Goal: Information Seeking & Learning: Learn about a topic

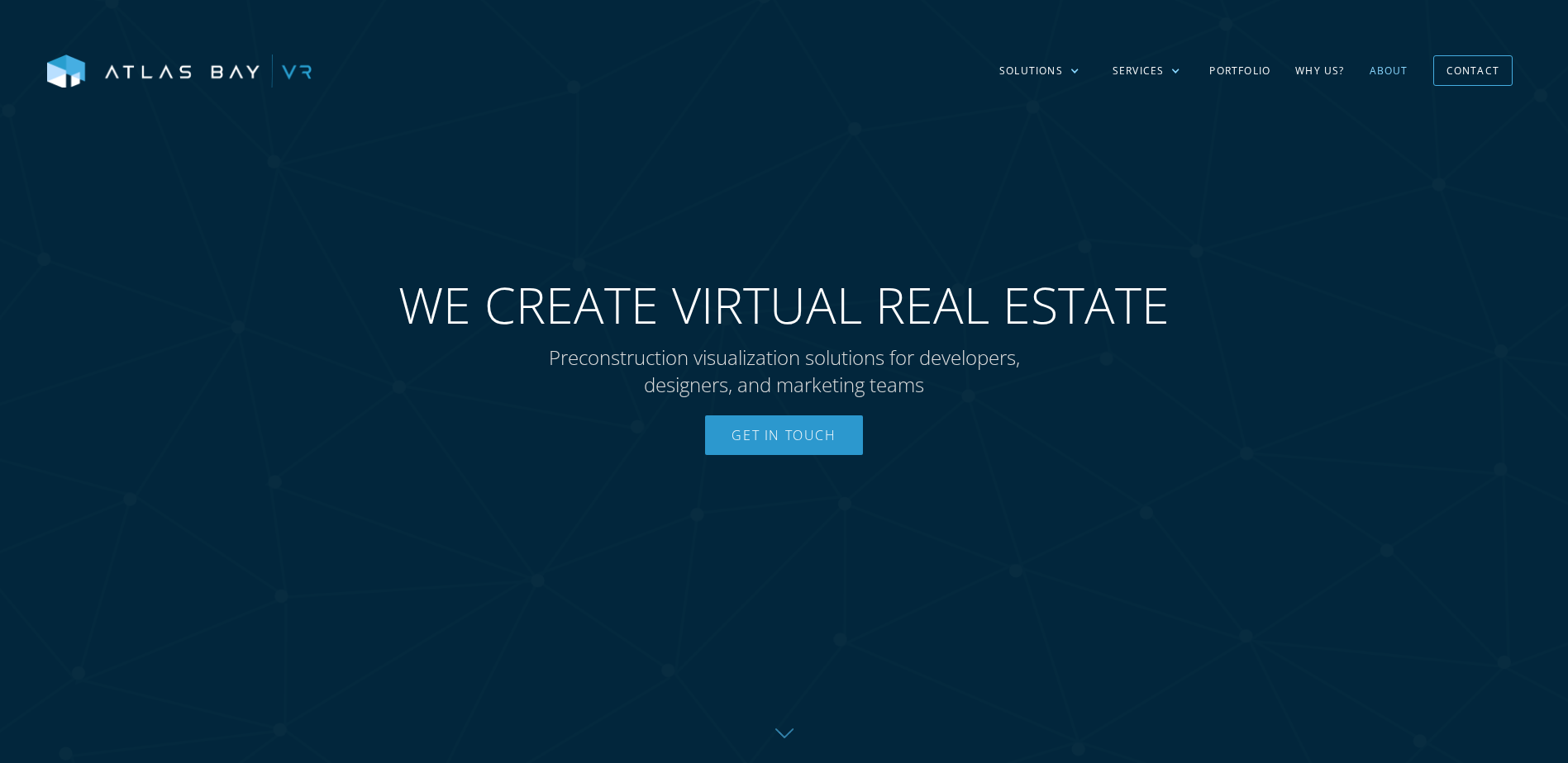
click at [1406, 66] on link "About" at bounding box center [1388, 71] width 64 height 48
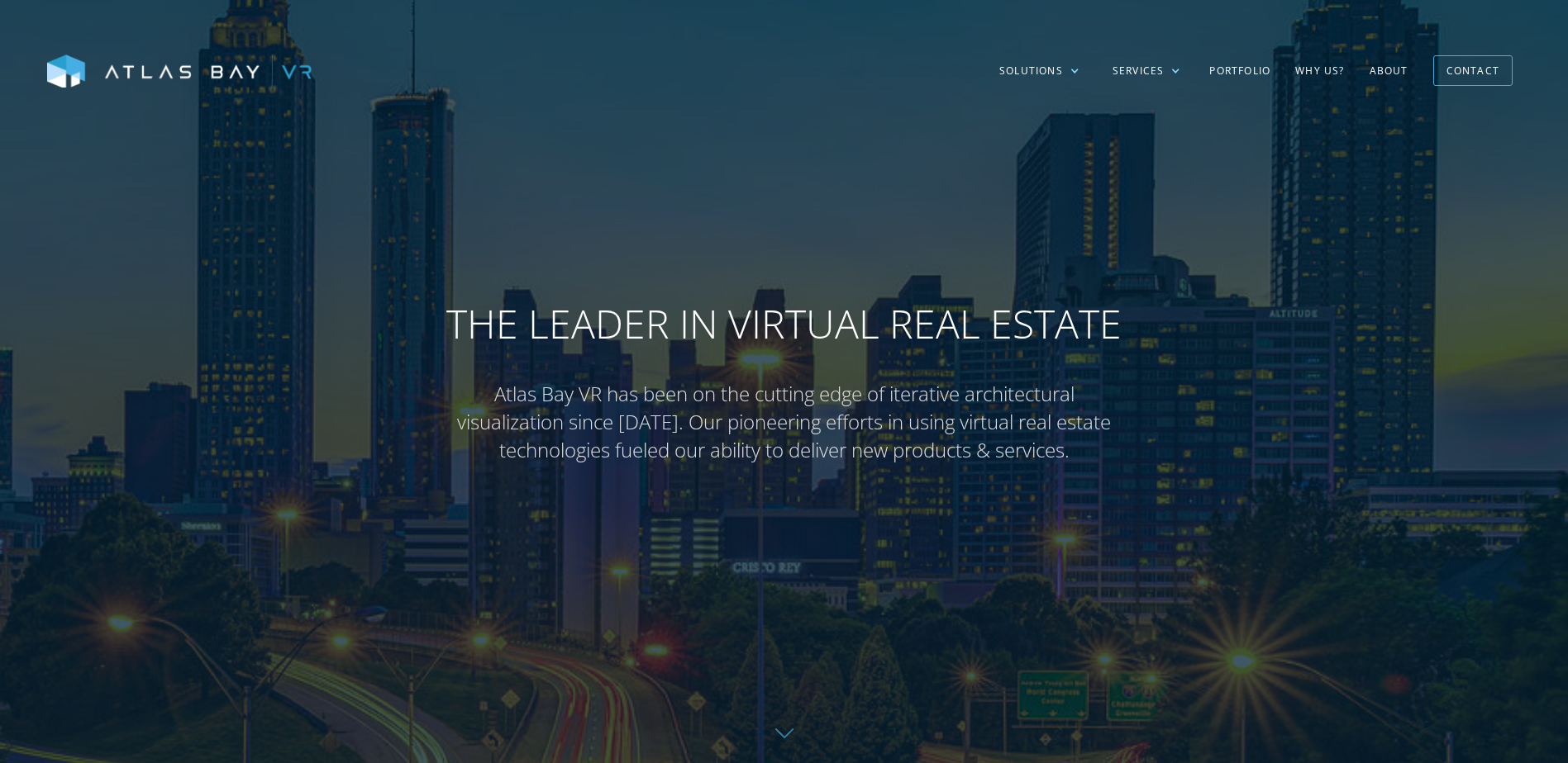
click at [1392, 68] on link "About" at bounding box center [1388, 71] width 64 height 48
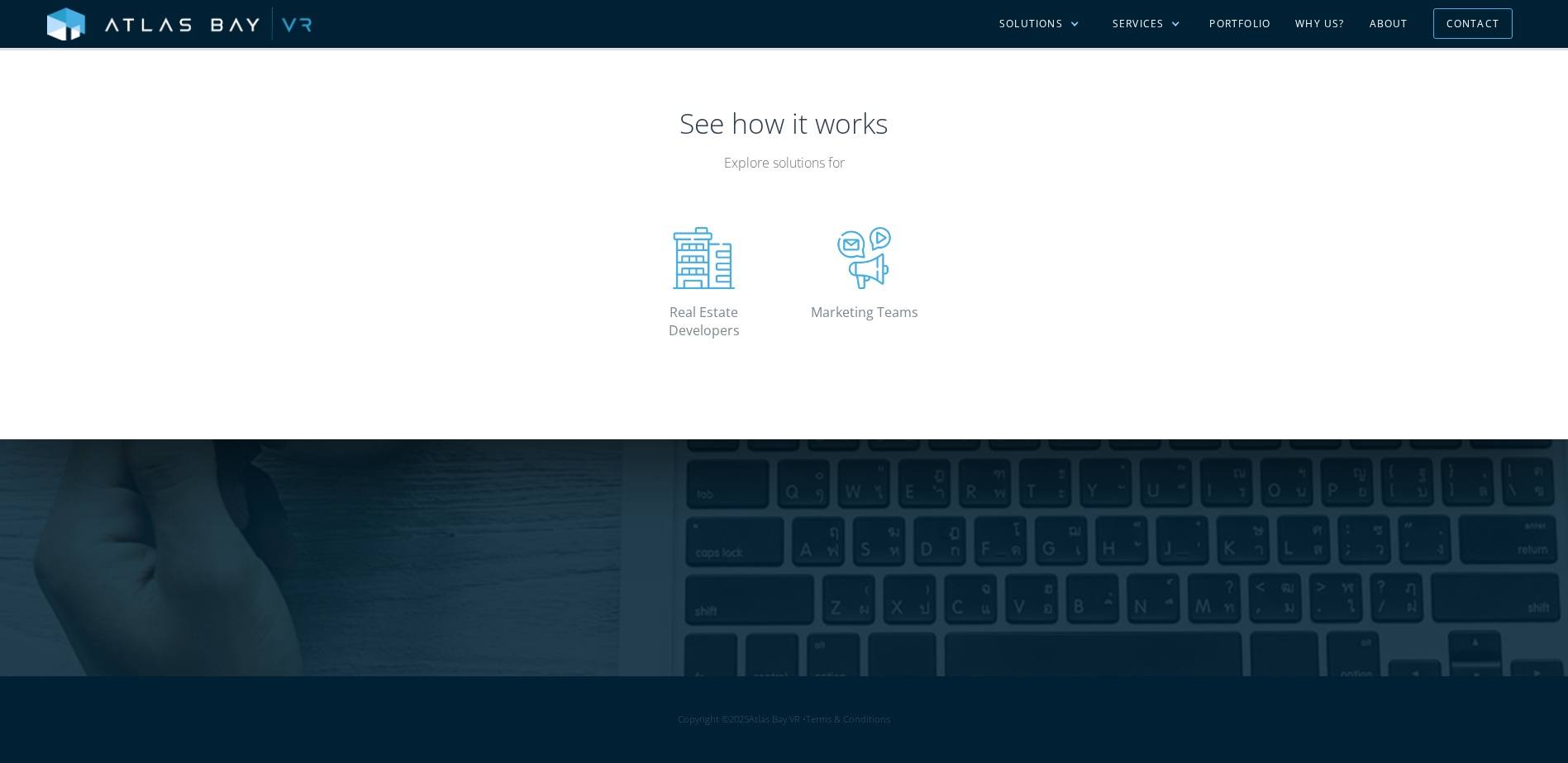
scroll to position [3592, 0]
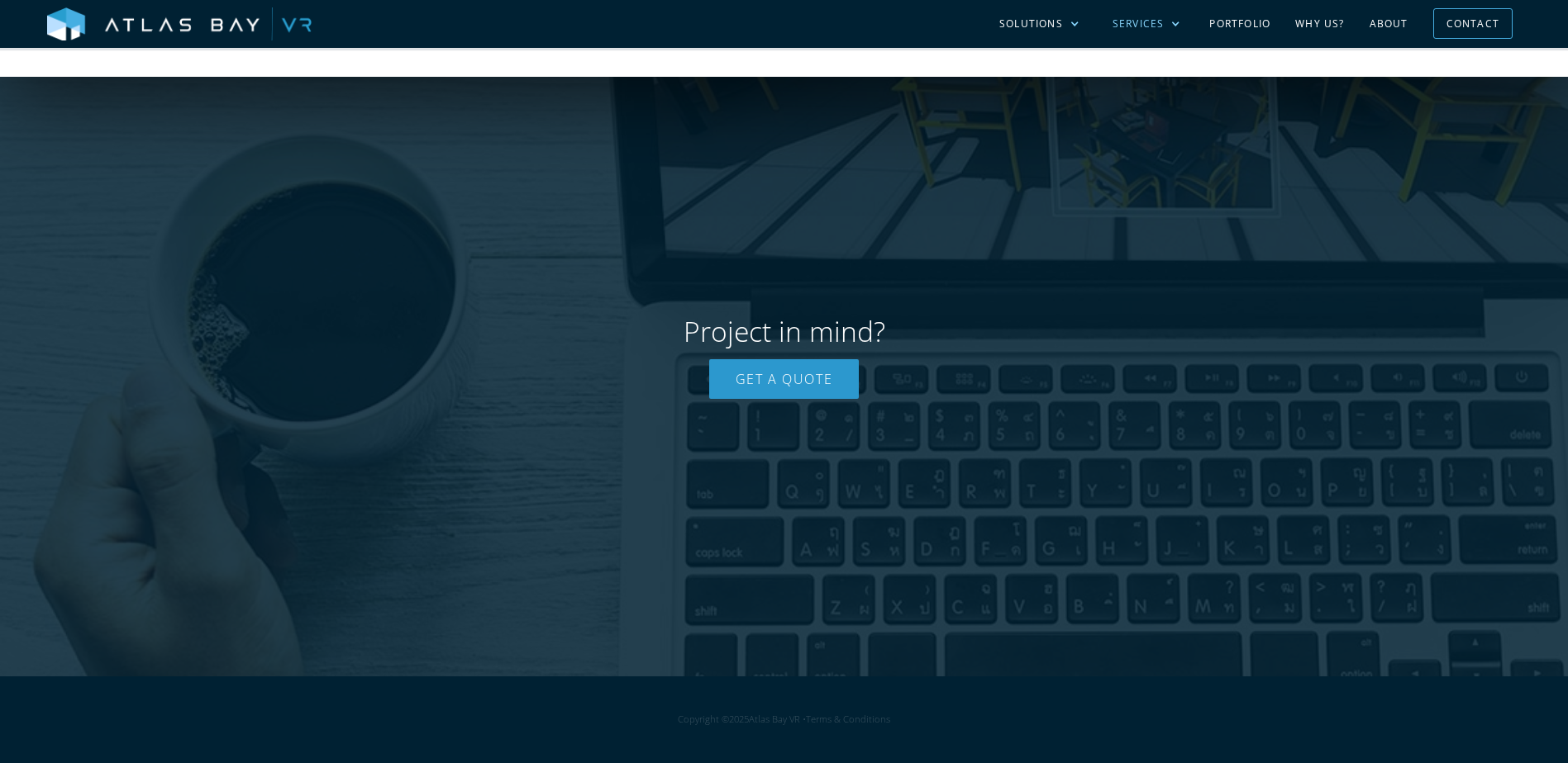
click at [1148, 37] on div "Services" at bounding box center [1147, 24] width 101 height 48
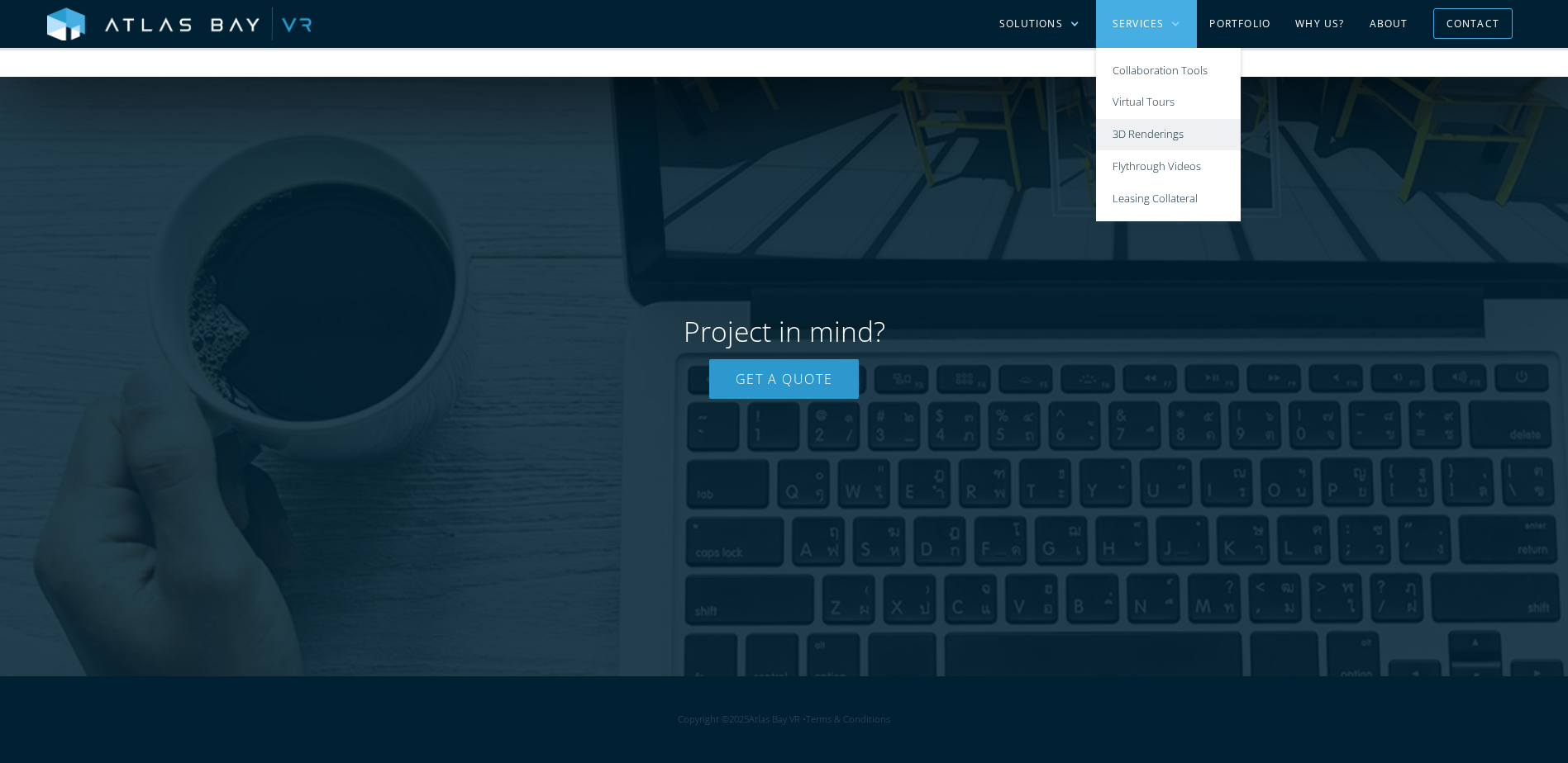
click at [1170, 131] on link "3D Renderings" at bounding box center [1168, 134] width 144 height 32
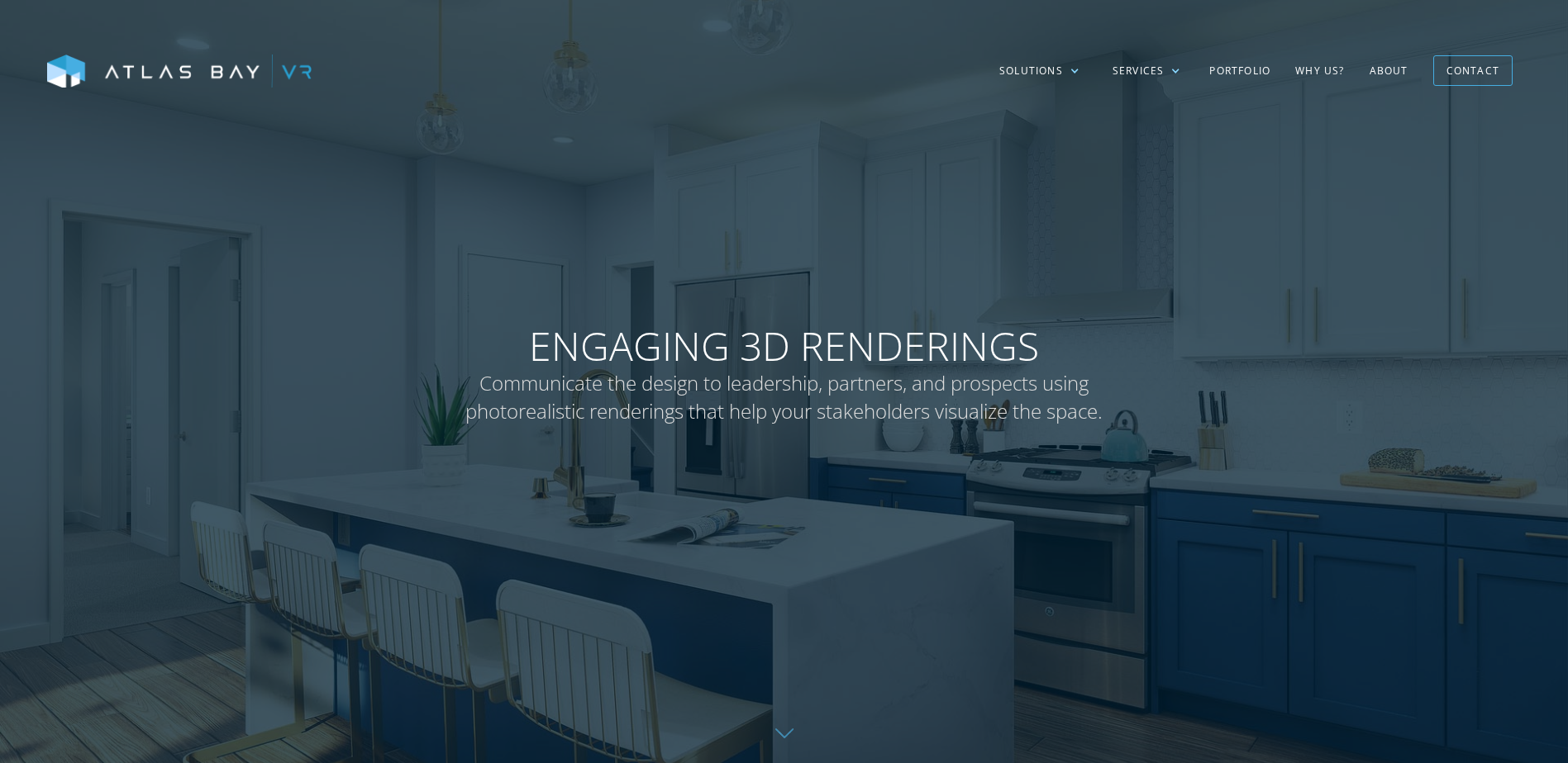
drag, startPoint x: 1160, startPoint y: 705, endPoint x: 1130, endPoint y: 160, distance: 545.8
